Goal: Use online tool/utility: Use online tool/utility

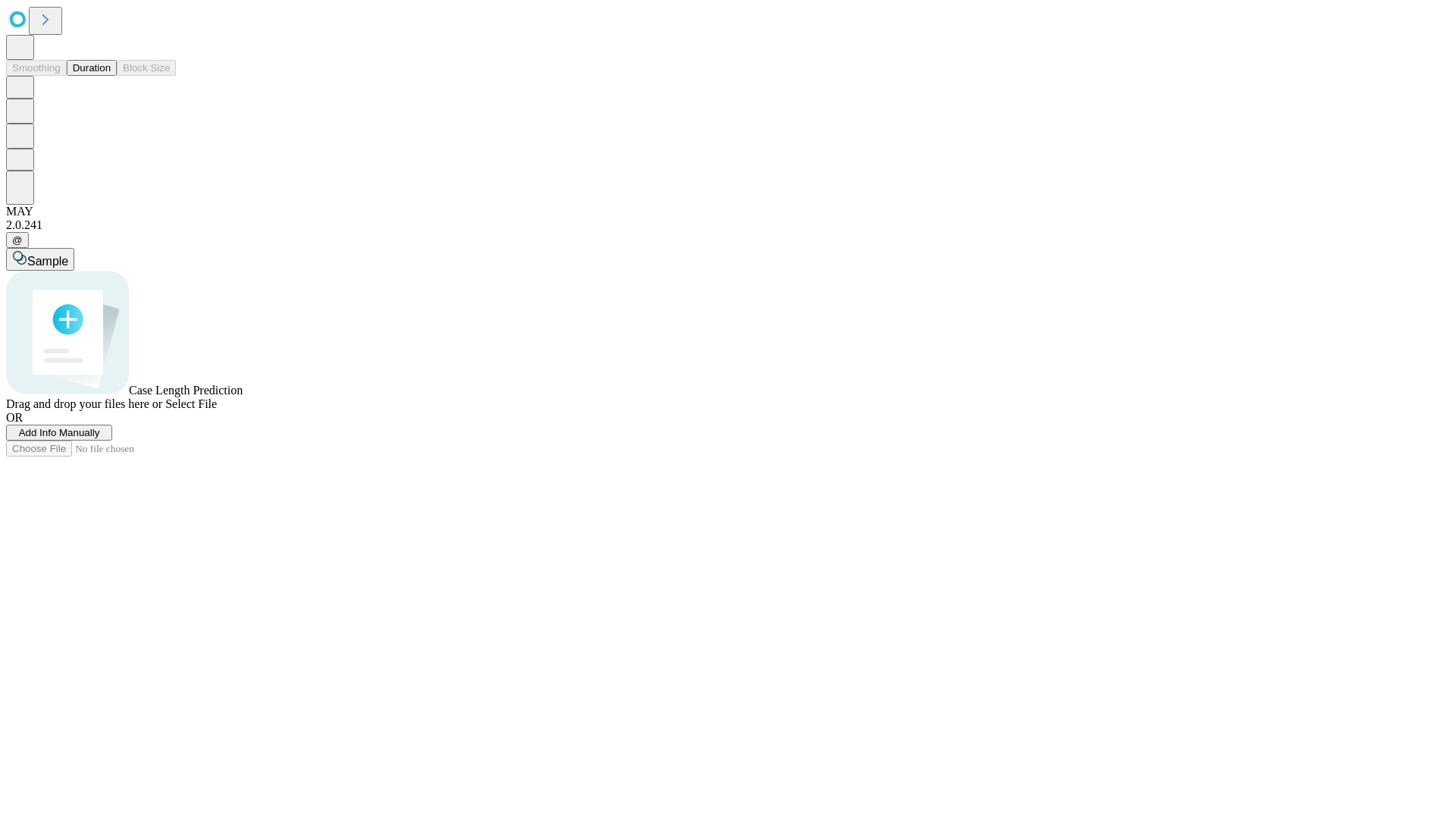
click at [111, 76] on button "Duration" at bounding box center [92, 67] width 50 height 16
click at [100, 438] on span "Add Info Manually" at bounding box center [59, 432] width 81 height 12
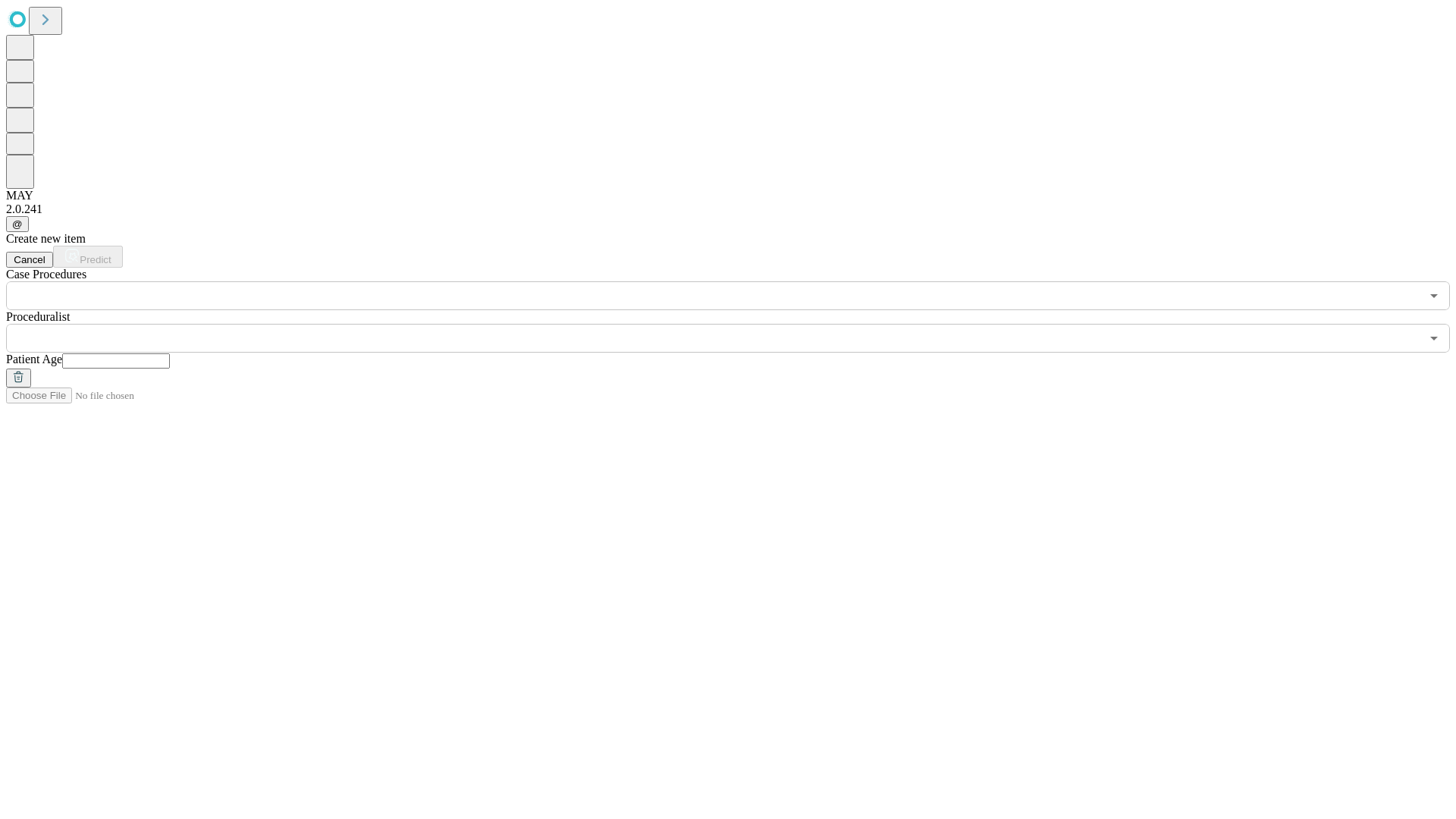
click at [170, 354] on input "text" at bounding box center [116, 361] width 108 height 16
type input "**"
click at [738, 323] on input "text" at bounding box center [713, 337] width 1414 height 29
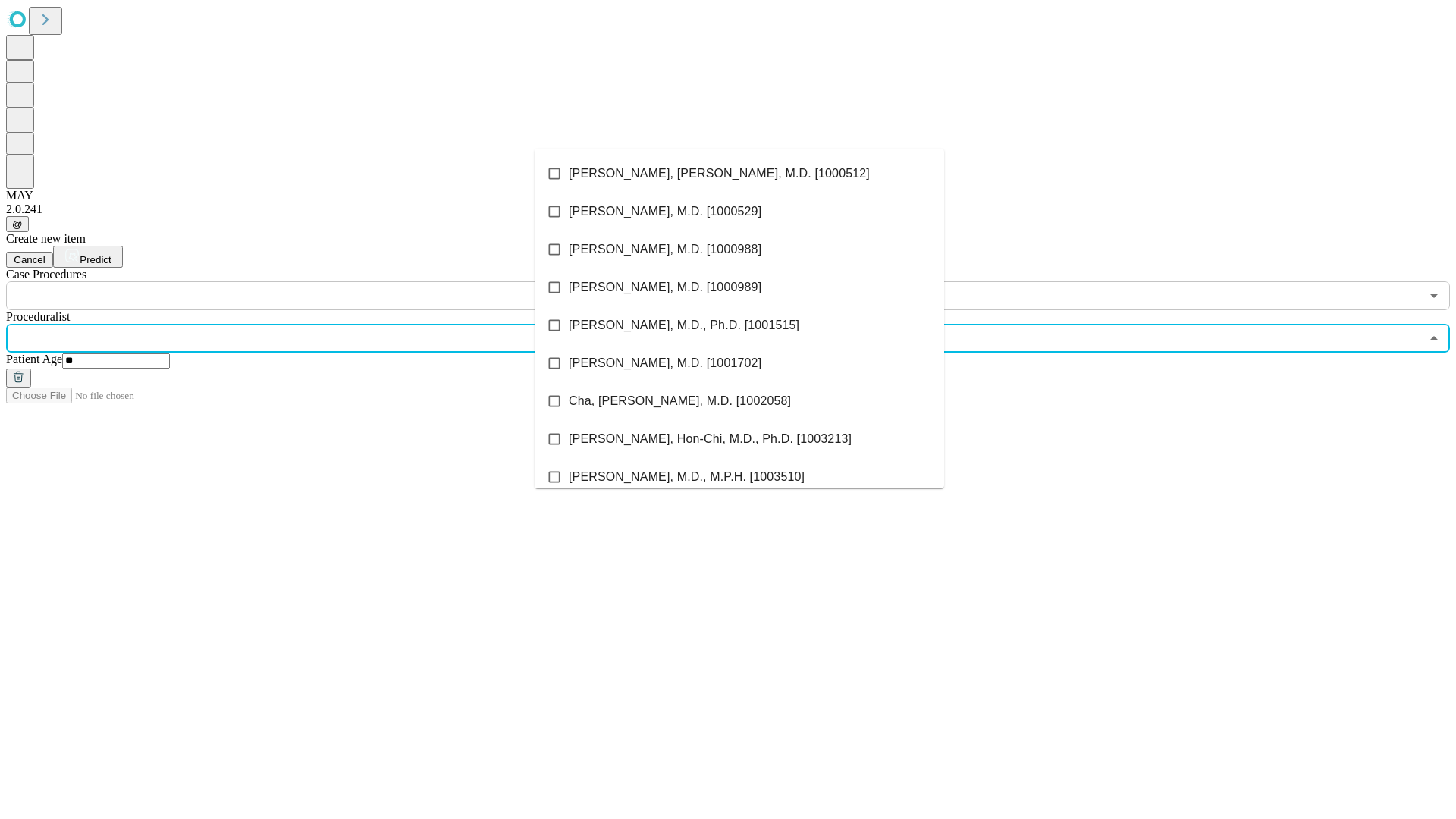
click at [739, 174] on li "[PERSON_NAME], [PERSON_NAME], M.D. [1000512]" at bounding box center [739, 173] width 410 height 38
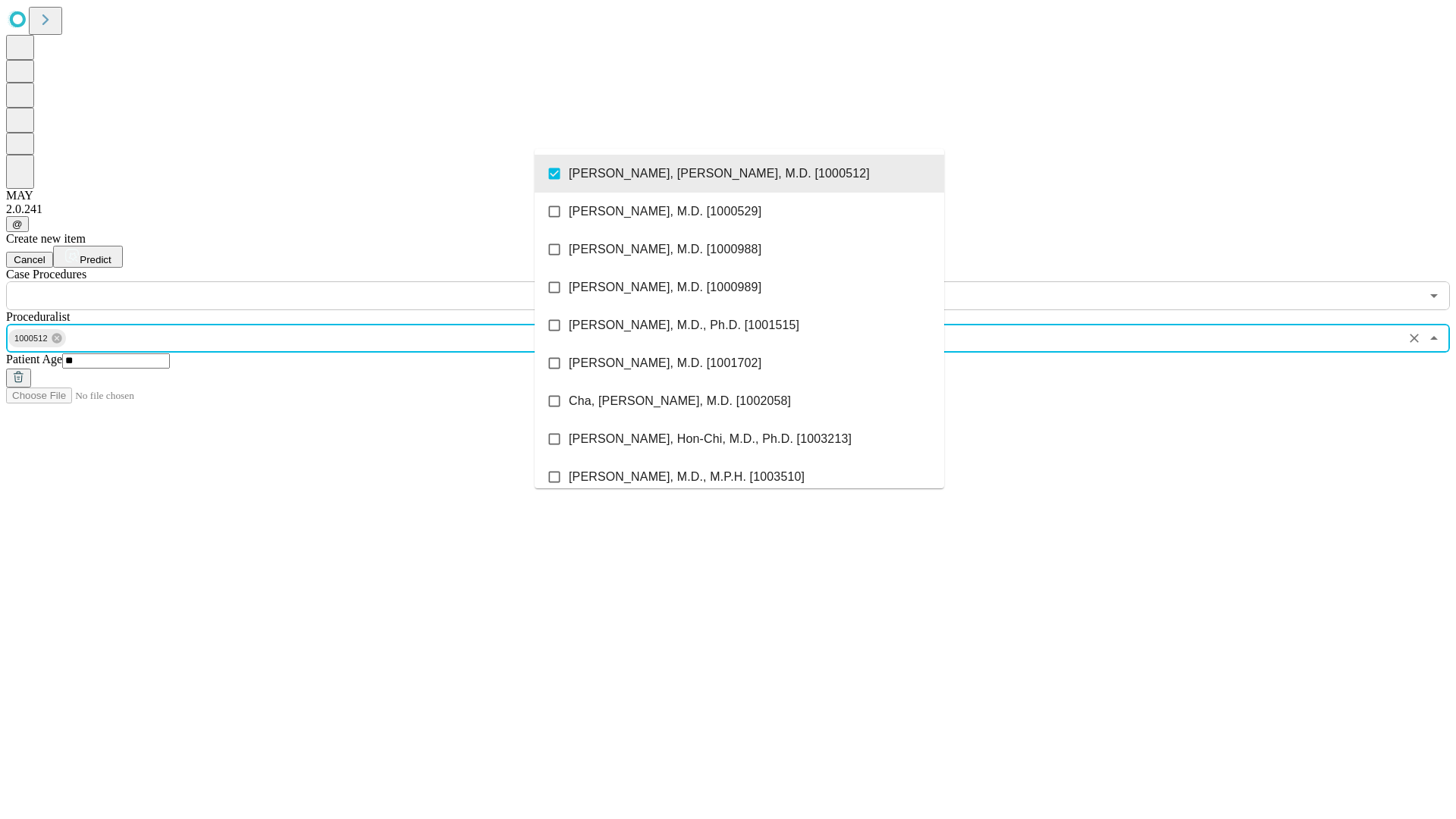
click at [319, 282] on input "text" at bounding box center [713, 295] width 1414 height 29
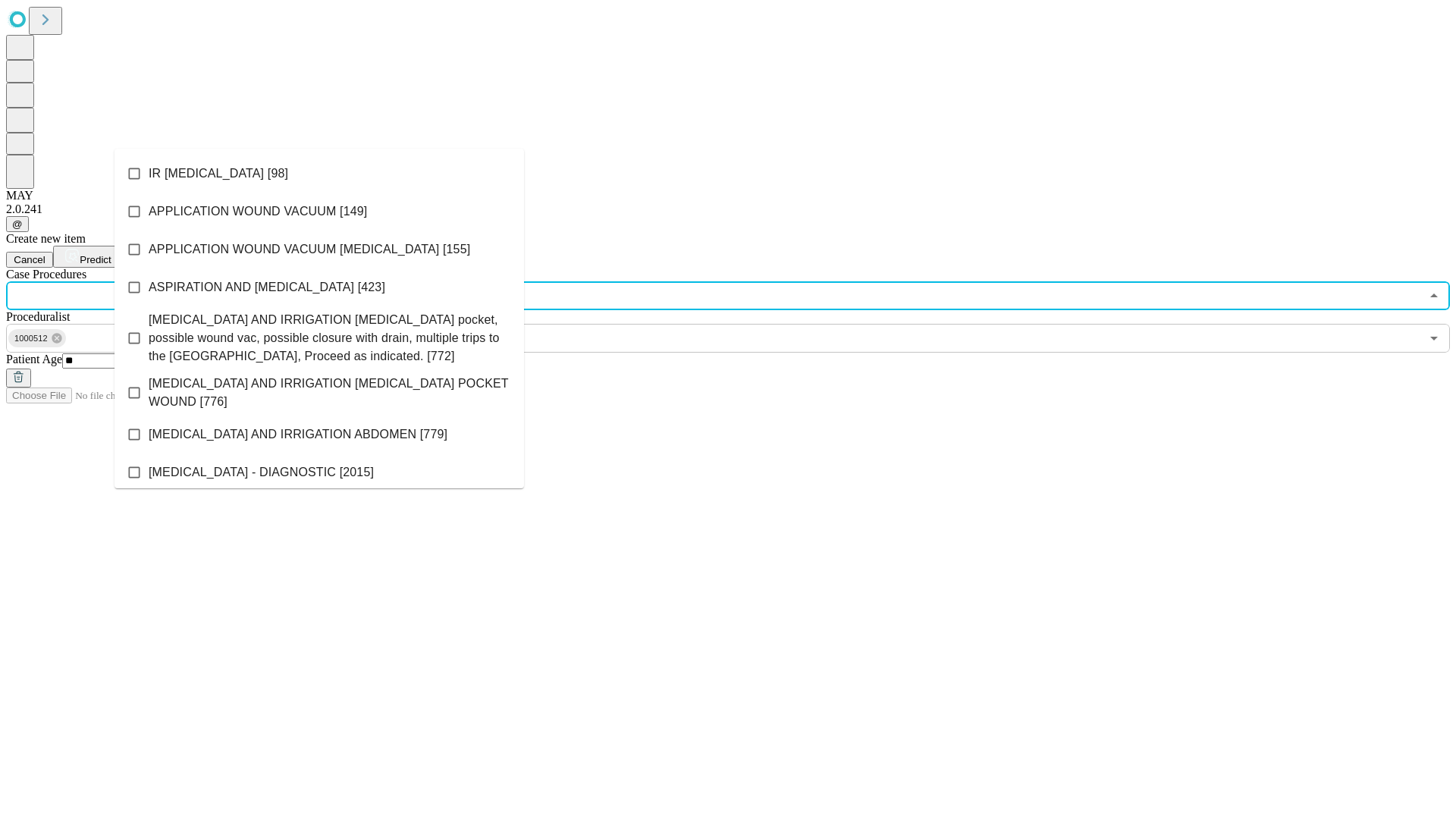
click at [320, 174] on li "IR [MEDICAL_DATA] [98]" at bounding box center [320, 173] width 410 height 38
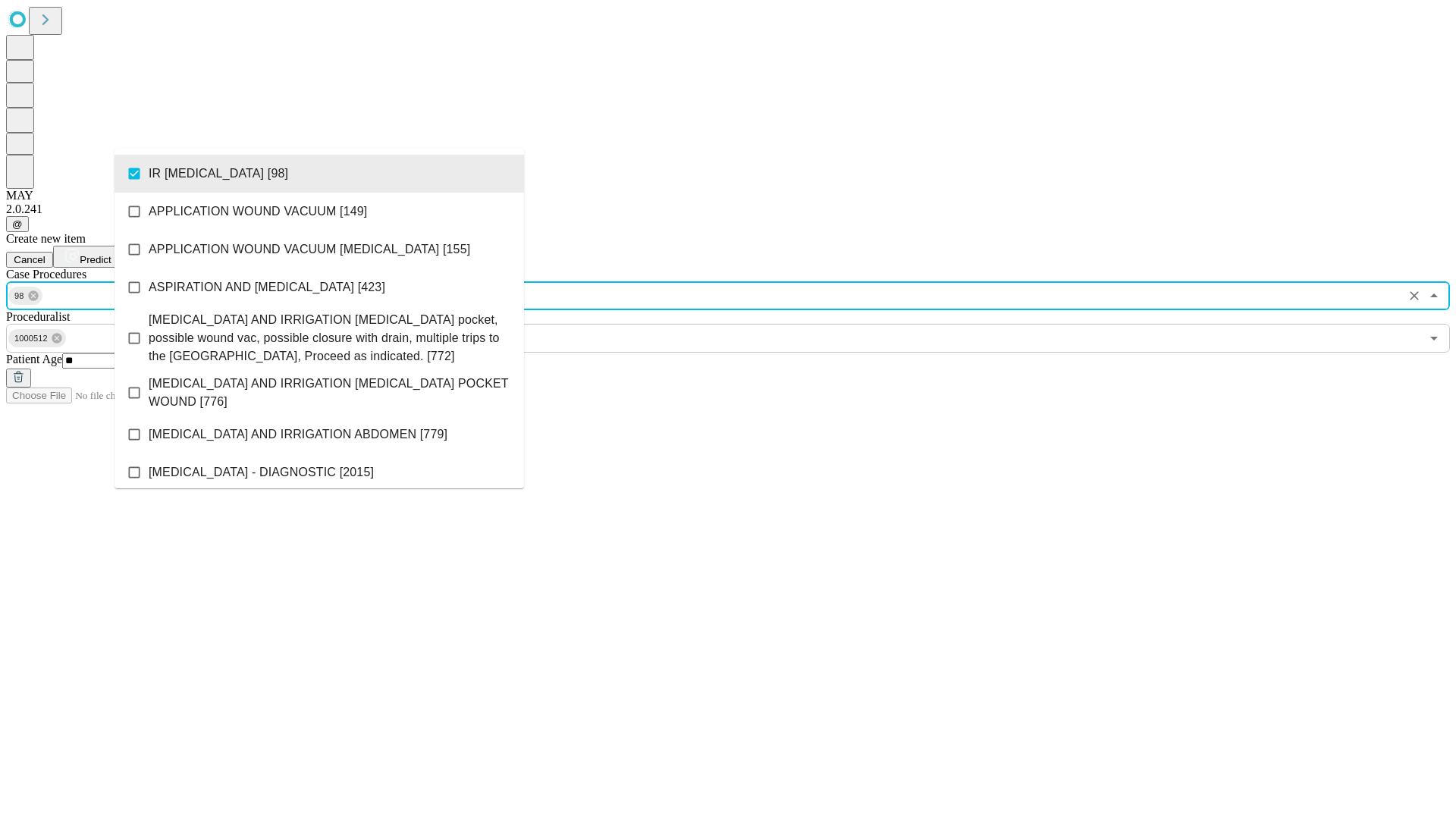
click at [111, 254] on span "Predict" at bounding box center [95, 260] width 31 height 12
